Goal: Task Accomplishment & Management: Manage account settings

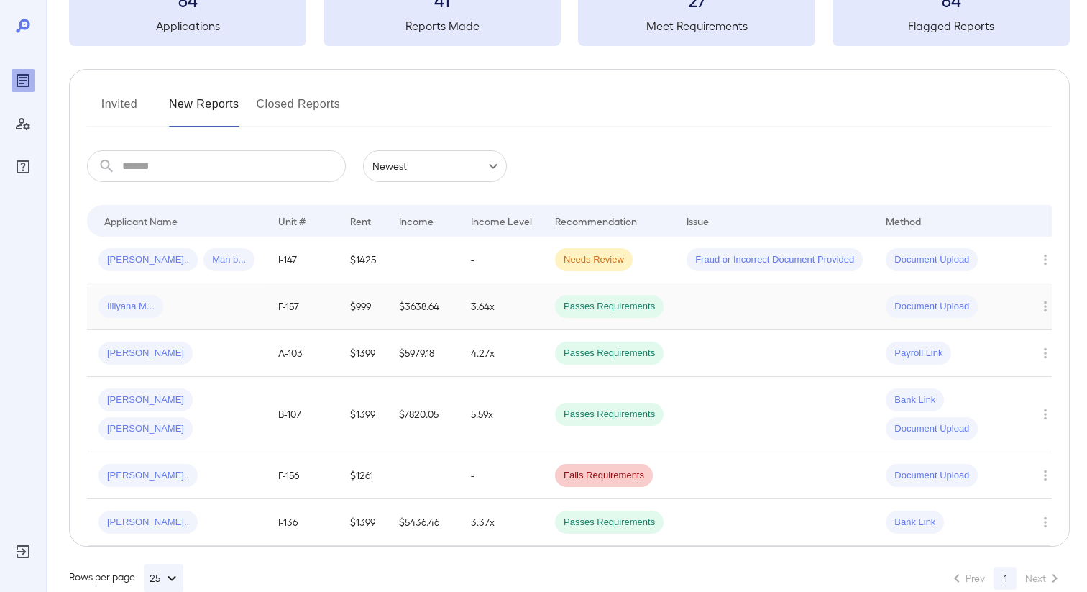
scroll to position [112, 0]
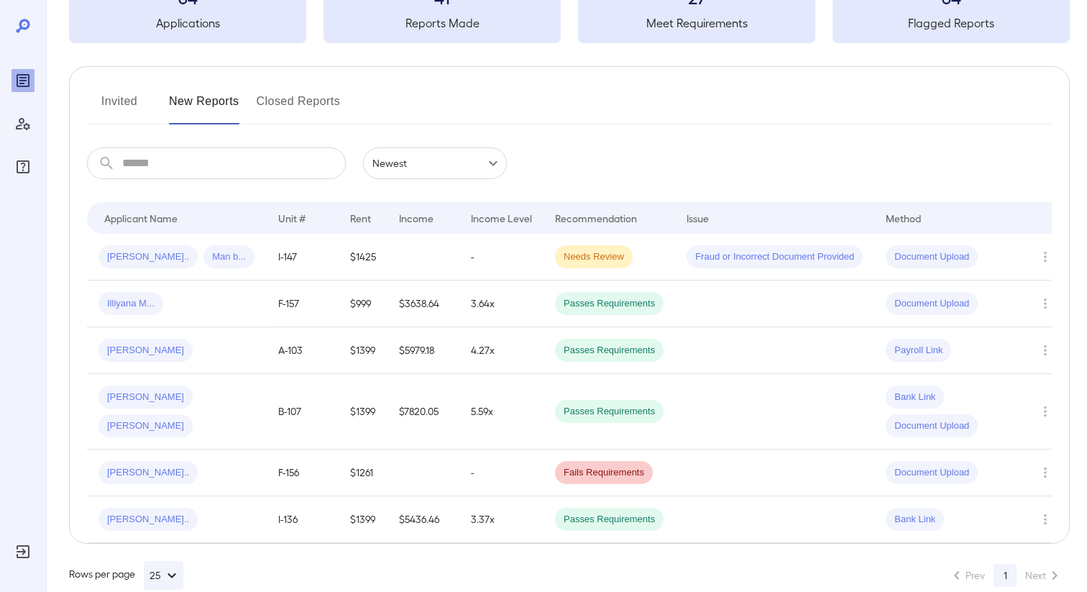
click at [134, 104] on button "Invited" at bounding box center [119, 107] width 65 height 35
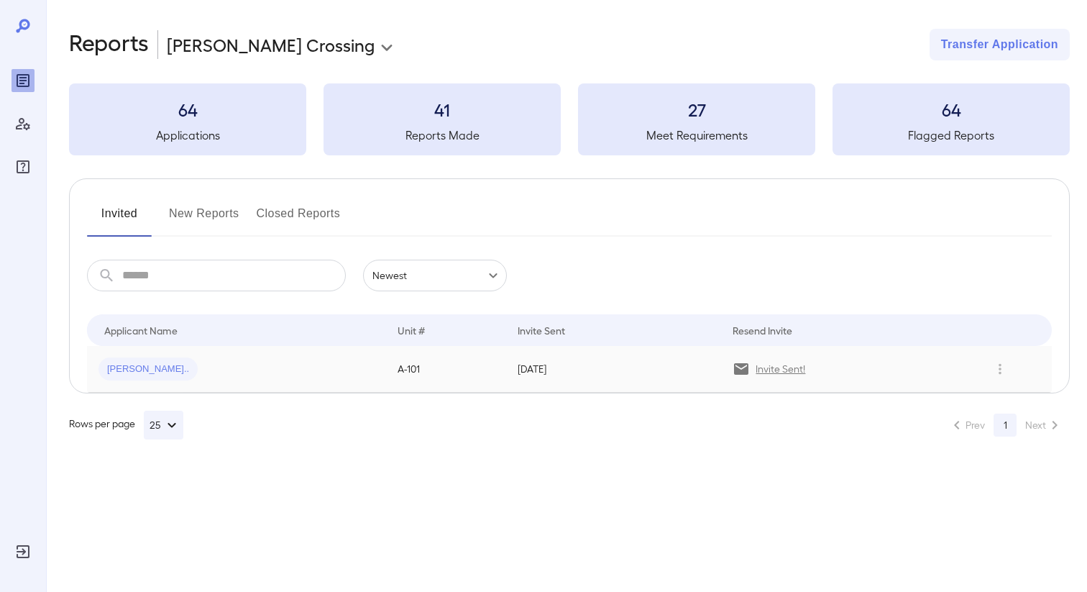
click at [357, 370] on div "[PERSON_NAME].." at bounding box center [237, 368] width 276 height 23
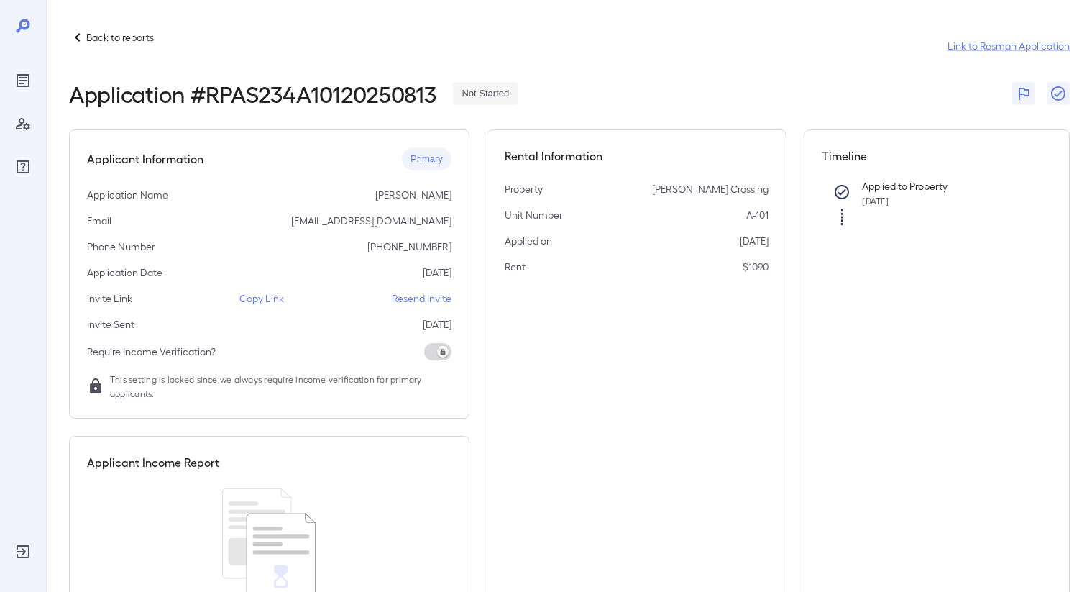
click at [419, 296] on p "Resend Invite" at bounding box center [422, 298] width 60 height 14
click at [32, 83] on div "Reports" at bounding box center [23, 80] width 23 height 23
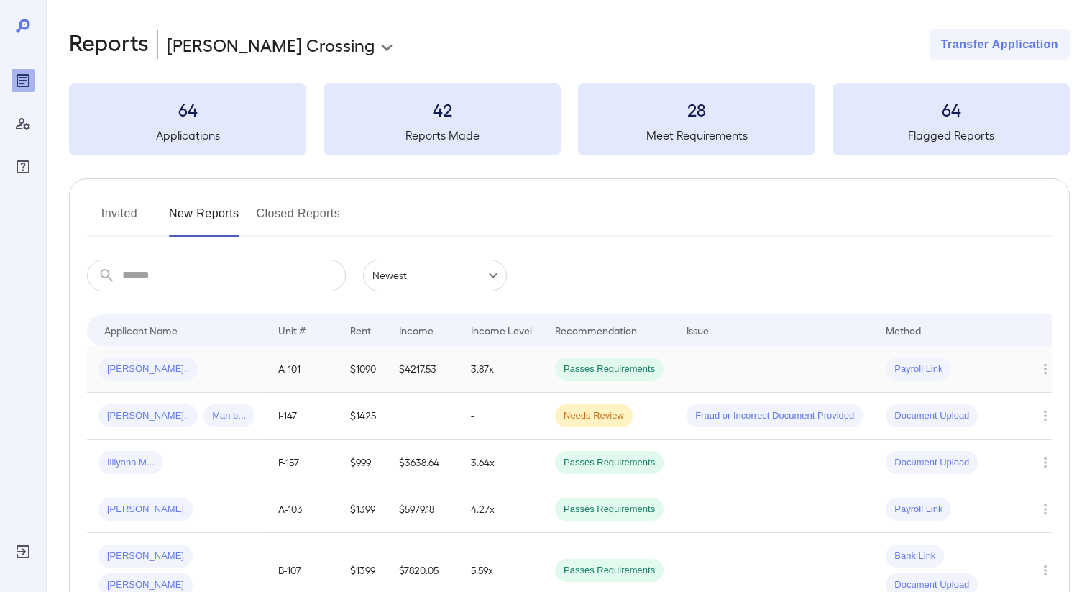
click at [324, 357] on td "A-101" at bounding box center [303, 369] width 72 height 47
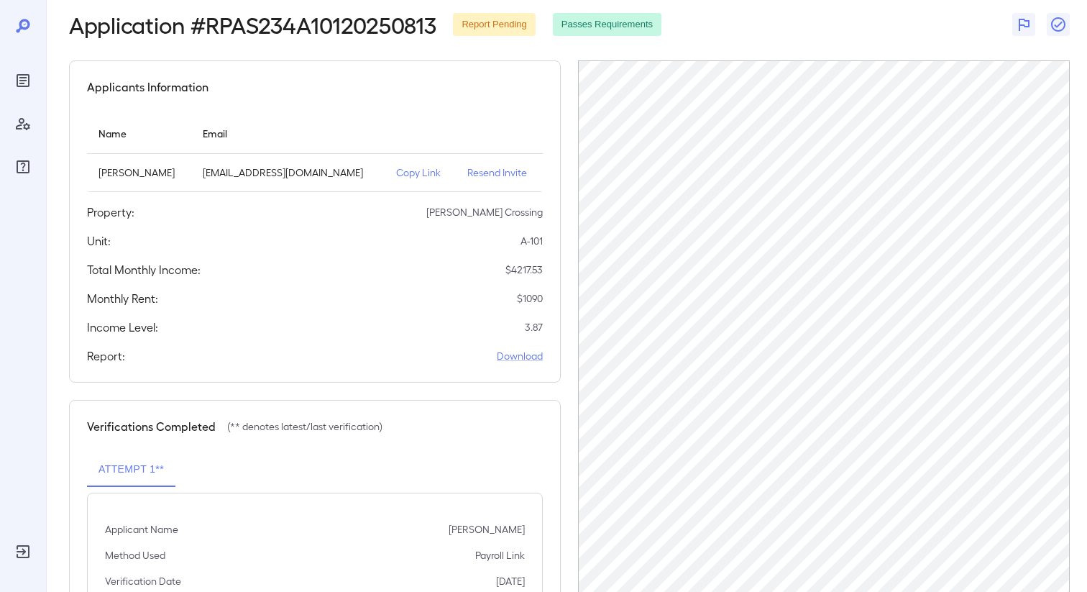
scroll to position [72, 0]
